Goal: Find specific fact: Find specific page/section

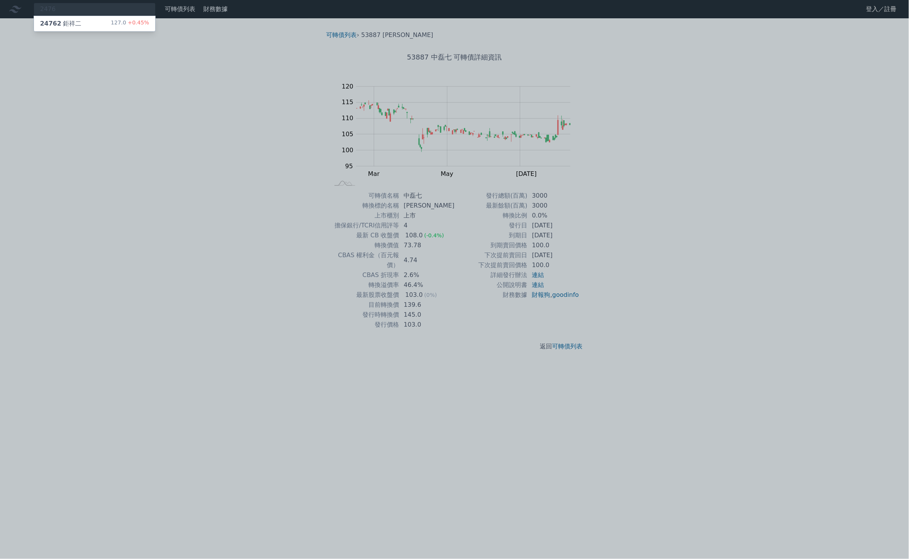
type input "2476"
click at [129, 23] on span "+0.45%" at bounding box center [137, 22] width 23 height 6
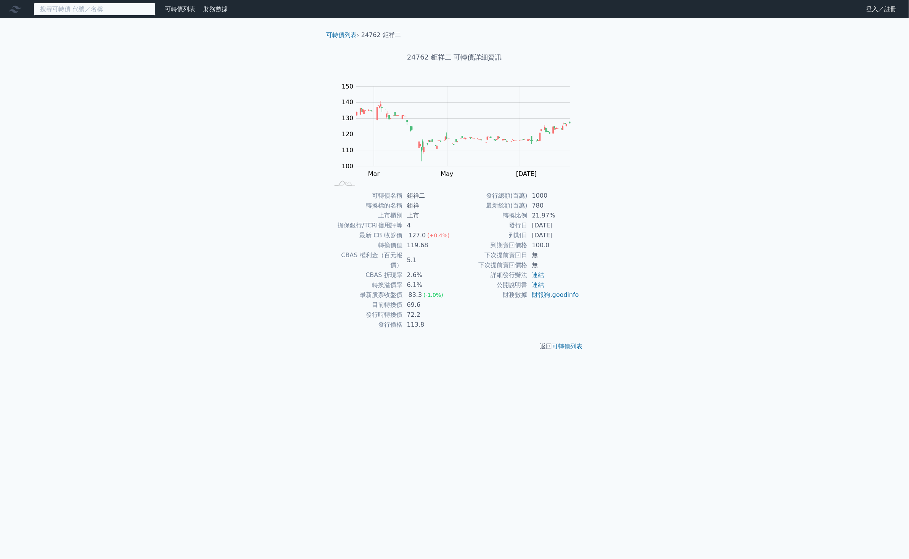
click at [87, 11] on input at bounding box center [95, 9] width 122 height 13
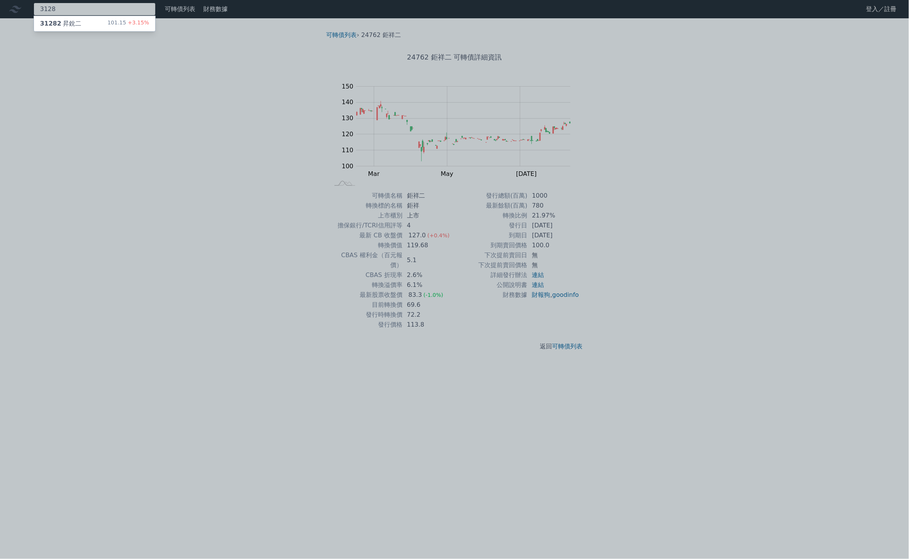
type input "3128"
click at [78, 30] on div "31282 昇銳二 101.15 +3.15%" at bounding box center [94, 23] width 121 height 15
